Goal: Task Accomplishment & Management: Manage account settings

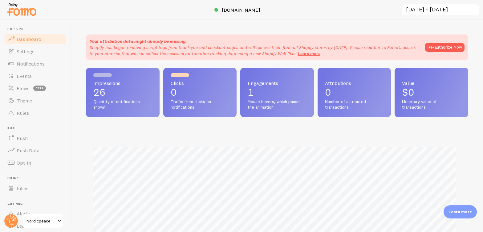
scroll to position [11, 0]
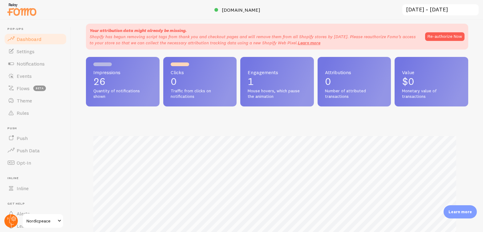
click at [13, 217] on icon at bounding box center [13, 218] width 3 height 3
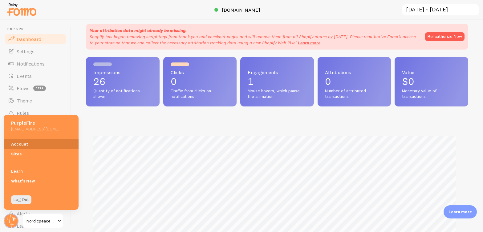
click at [38, 144] on link "Account" at bounding box center [41, 144] width 75 height 10
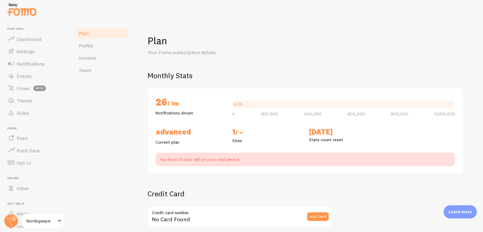
checkbox input "true"
click at [79, 45] on span "Profile" at bounding box center [86, 46] width 14 height 6
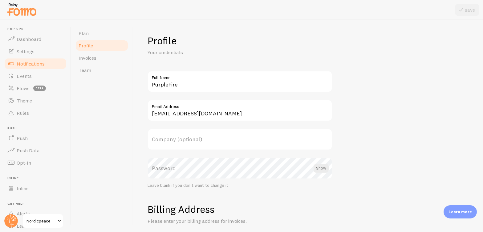
click at [27, 61] on span "Notifications" at bounding box center [31, 64] width 28 height 6
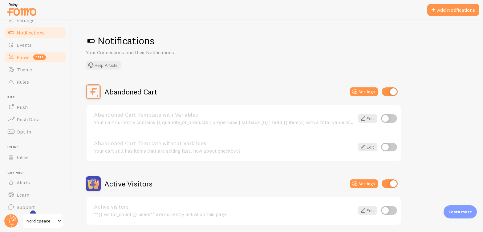
scroll to position [35, 0]
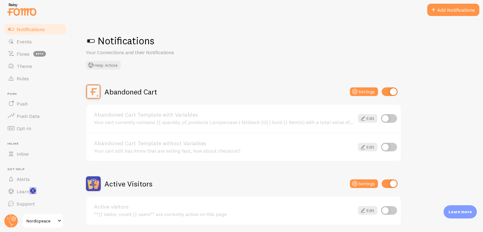
click at [34, 191] on rect "<p>Watch New Feature Tutorials!</p>" at bounding box center [33, 191] width 5 height 5
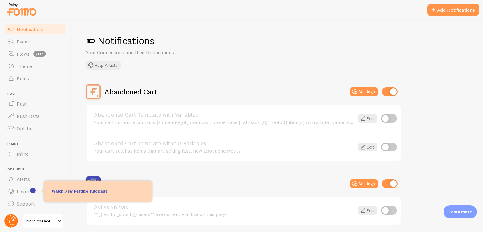
click at [17, 223] on circle at bounding box center [11, 221] width 14 height 14
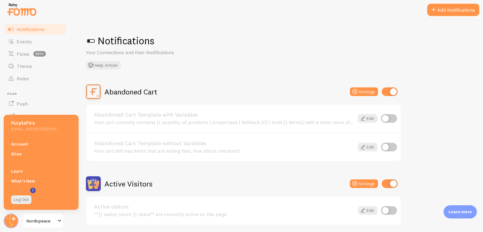
click at [40, 129] on h5 "[EMAIL_ADDRESS][DOMAIN_NAME]" at bounding box center [35, 129] width 48 height 6
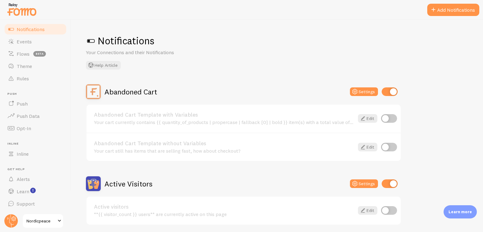
click at [459, 210] on p "Learn more" at bounding box center [460, 212] width 23 height 6
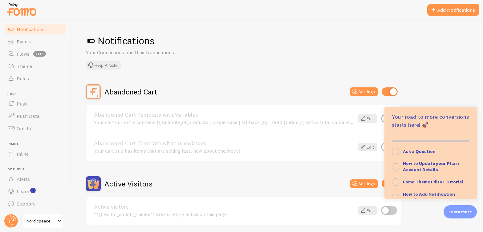
click at [243, 158] on div "Abandoned Cart Template without Variables Your cart still has items that are se…" at bounding box center [244, 147] width 314 height 29
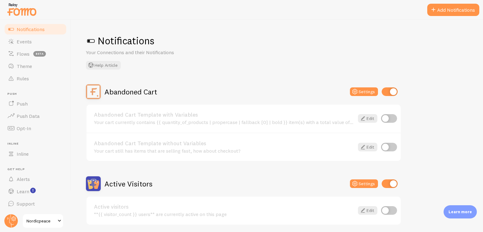
click at [30, 30] on span "Notifications" at bounding box center [31, 29] width 28 height 6
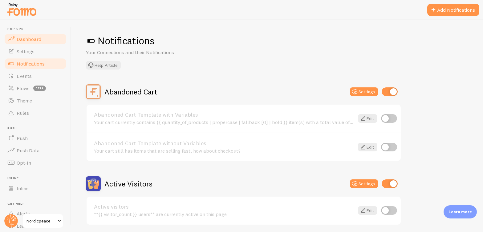
click at [27, 38] on span "Dashboard" at bounding box center [29, 39] width 25 height 6
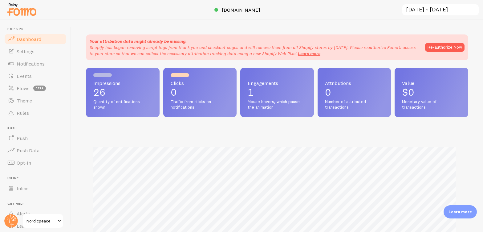
scroll to position [162, 378]
click at [244, 10] on span "[DOMAIN_NAME]" at bounding box center [241, 10] width 39 height 6
click at [24, 72] on link "Events" at bounding box center [35, 76] width 63 height 12
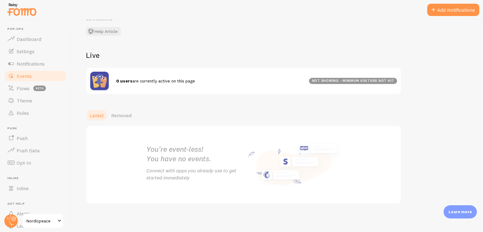
scroll to position [43, 0]
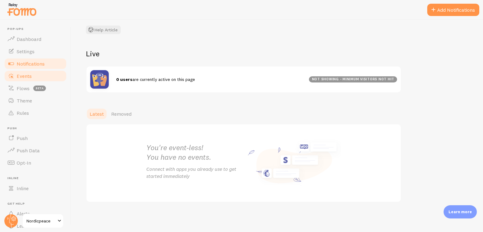
click at [42, 66] on span "Notifications" at bounding box center [31, 64] width 28 height 6
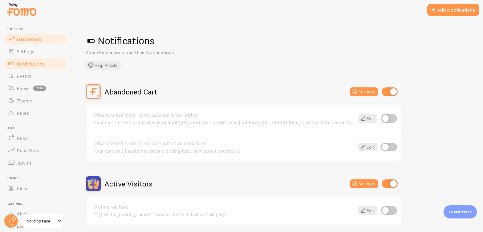
click at [40, 40] on span "Dashboard" at bounding box center [29, 39] width 25 height 6
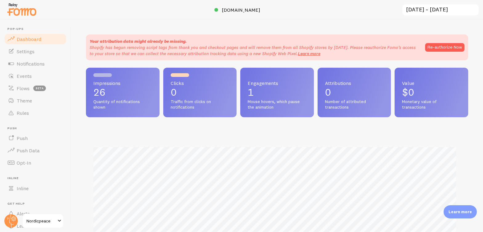
scroll to position [162, 378]
